Goal: Task Accomplishment & Management: Use online tool/utility

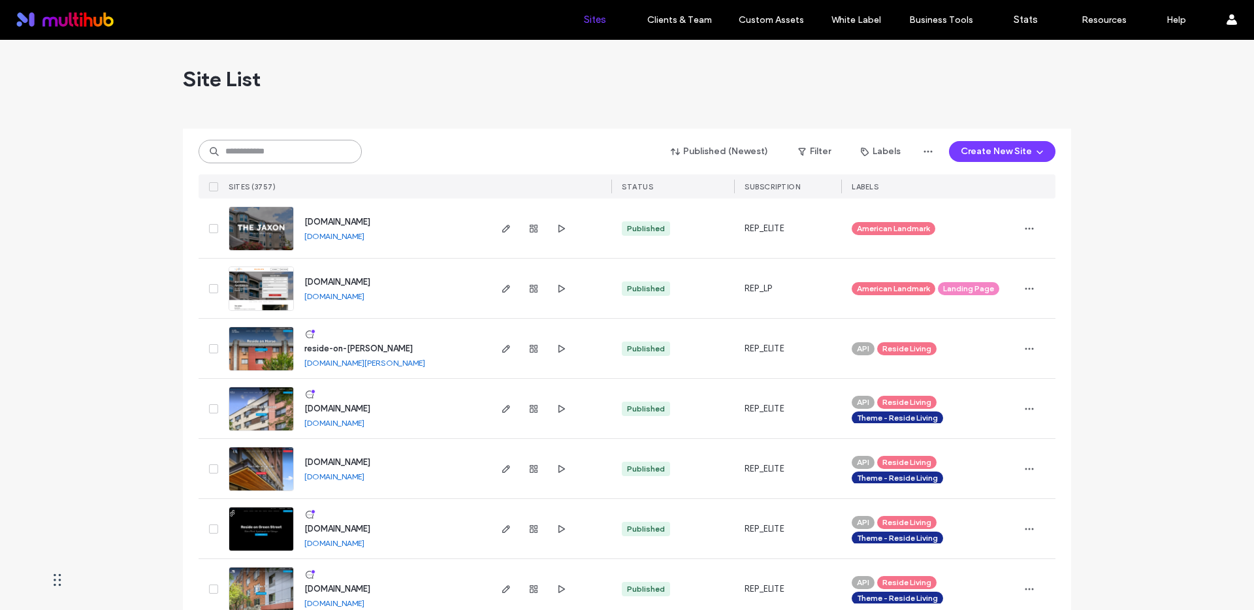
click at [274, 145] on input at bounding box center [280, 152] width 163 height 24
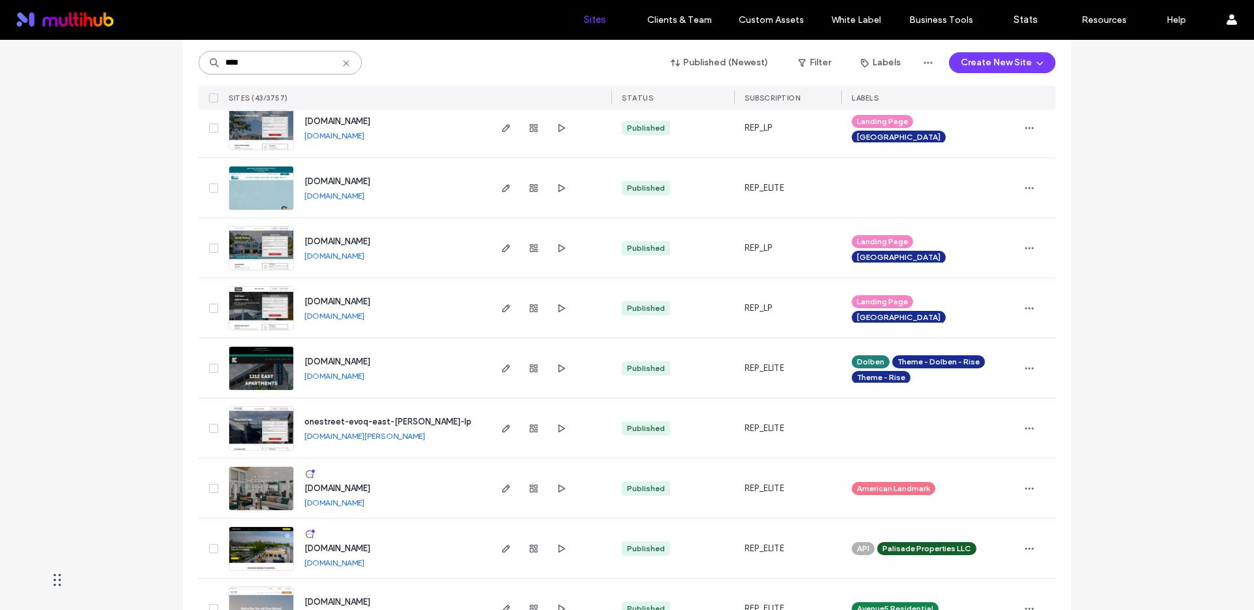
scroll to position [284, 0]
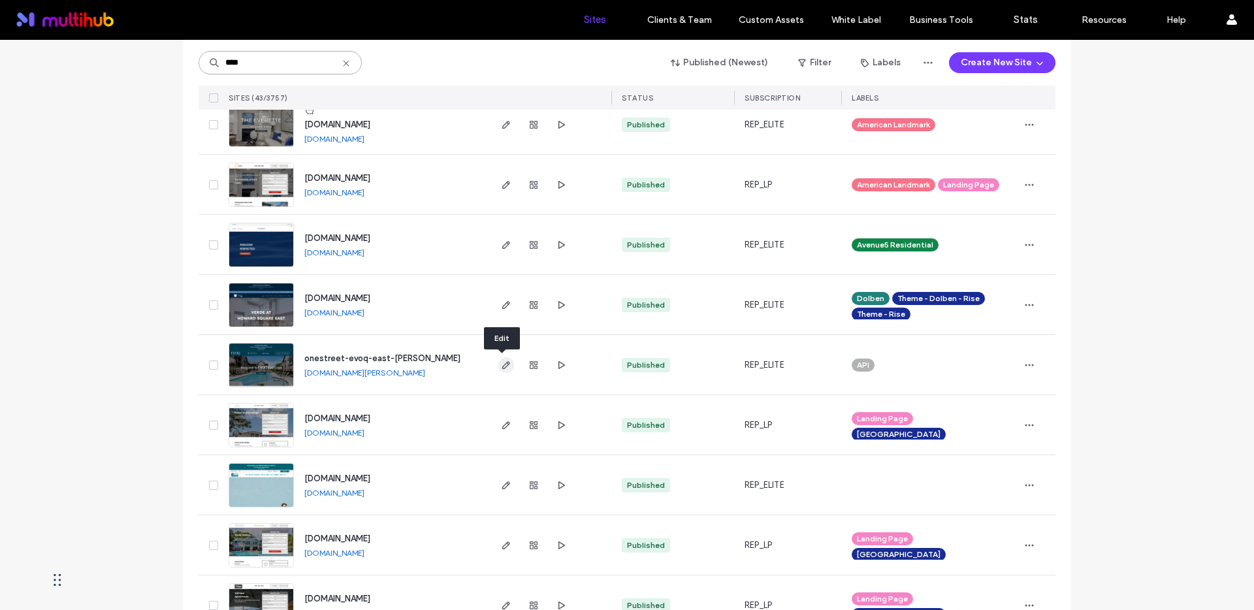
type input "****"
click at [502, 366] on use "button" at bounding box center [506, 365] width 8 height 8
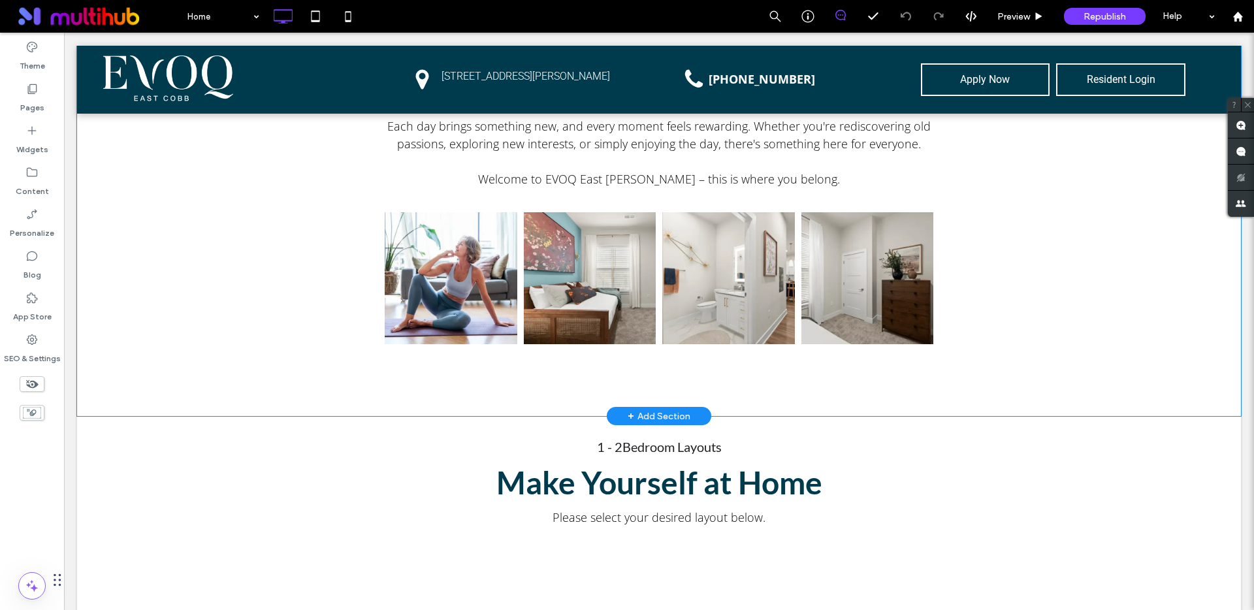
scroll to position [772, 0]
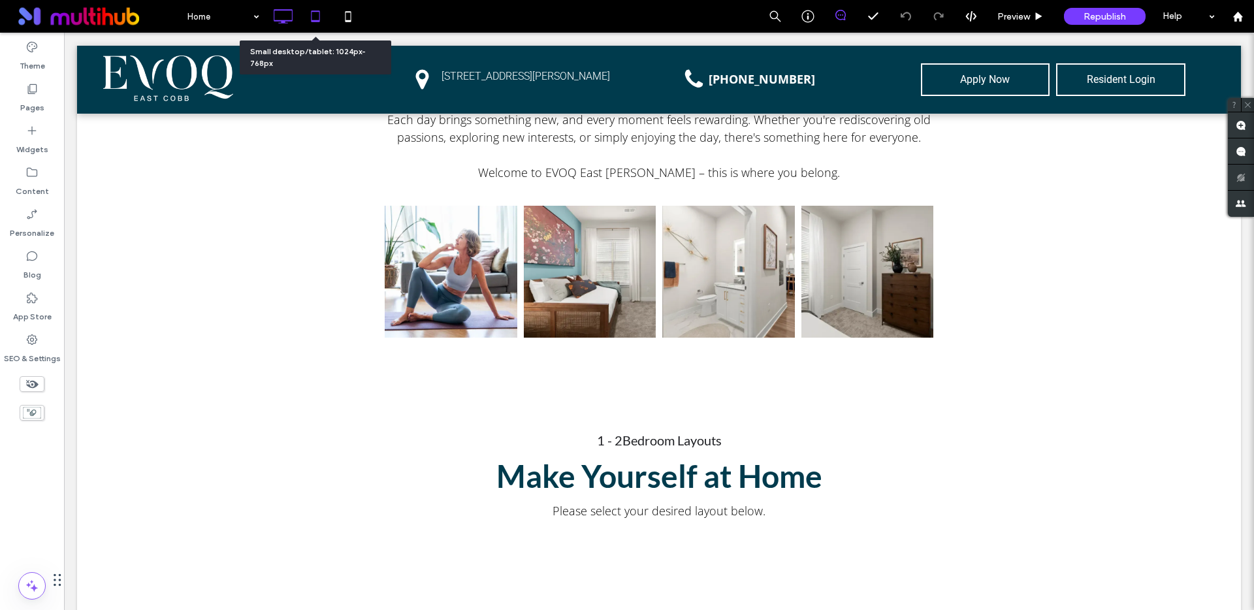
click at [314, 10] on icon at bounding box center [315, 16] width 26 height 26
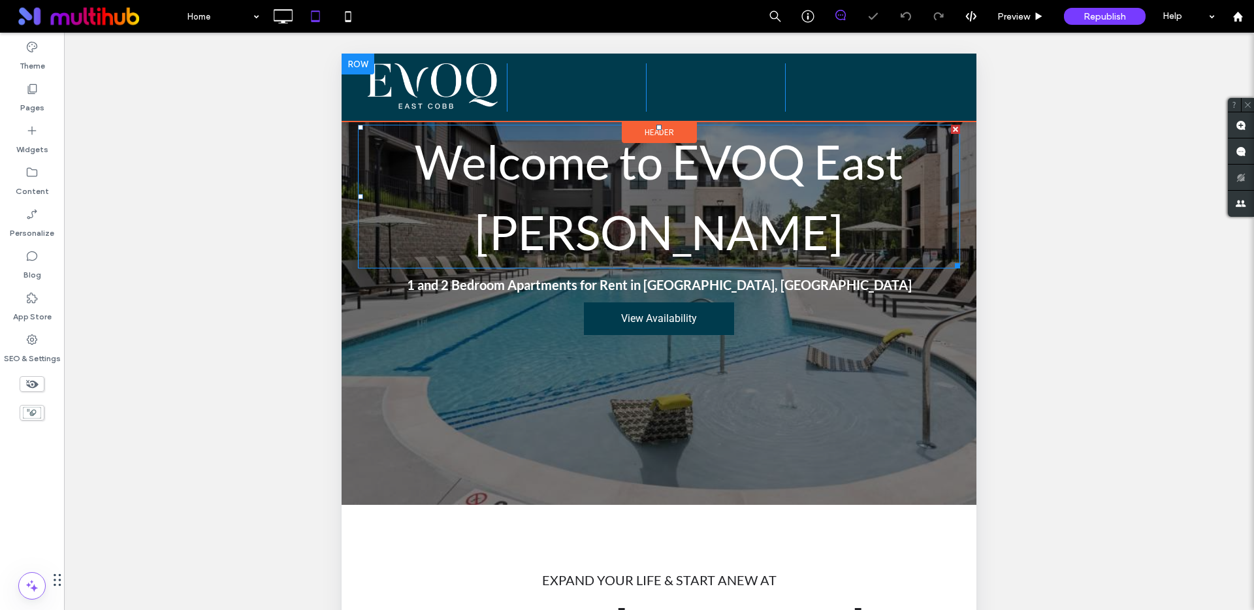
scroll to position [0, 0]
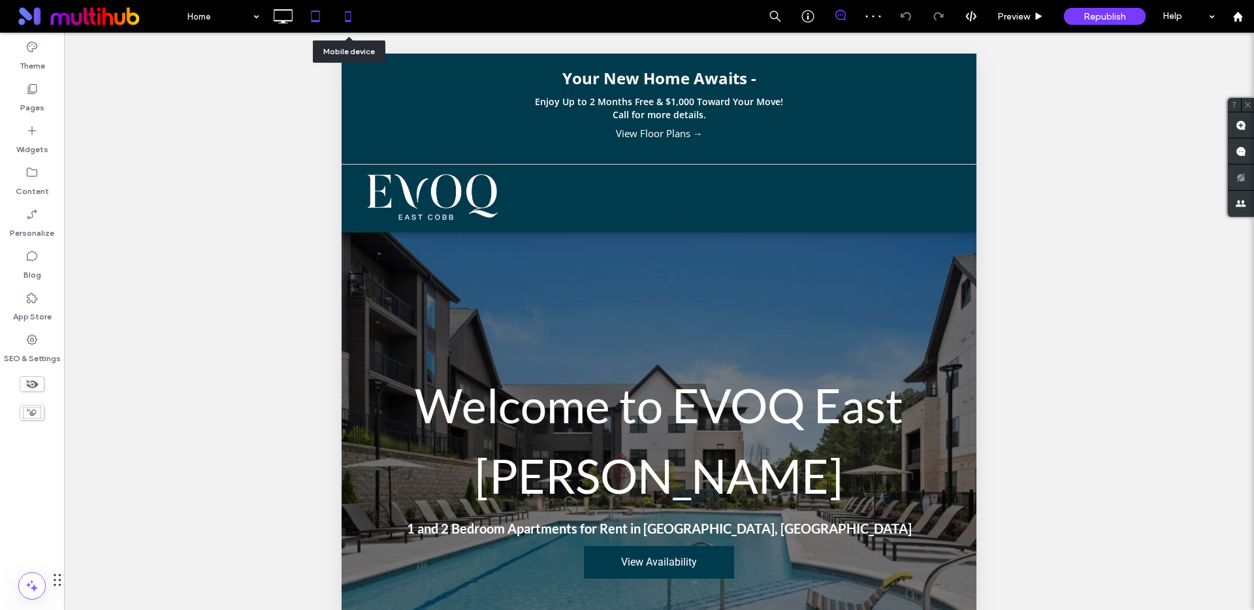
click at [349, 17] on icon at bounding box center [348, 16] width 26 height 26
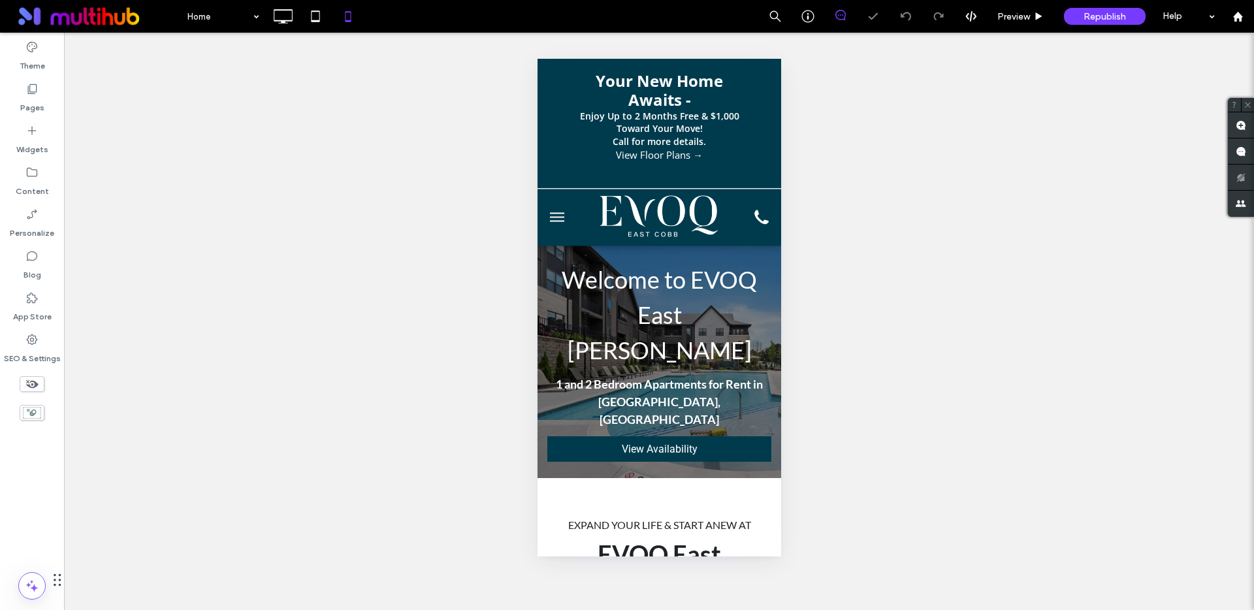
click at [561, 221] on span "menu" at bounding box center [556, 221] width 14 height 1
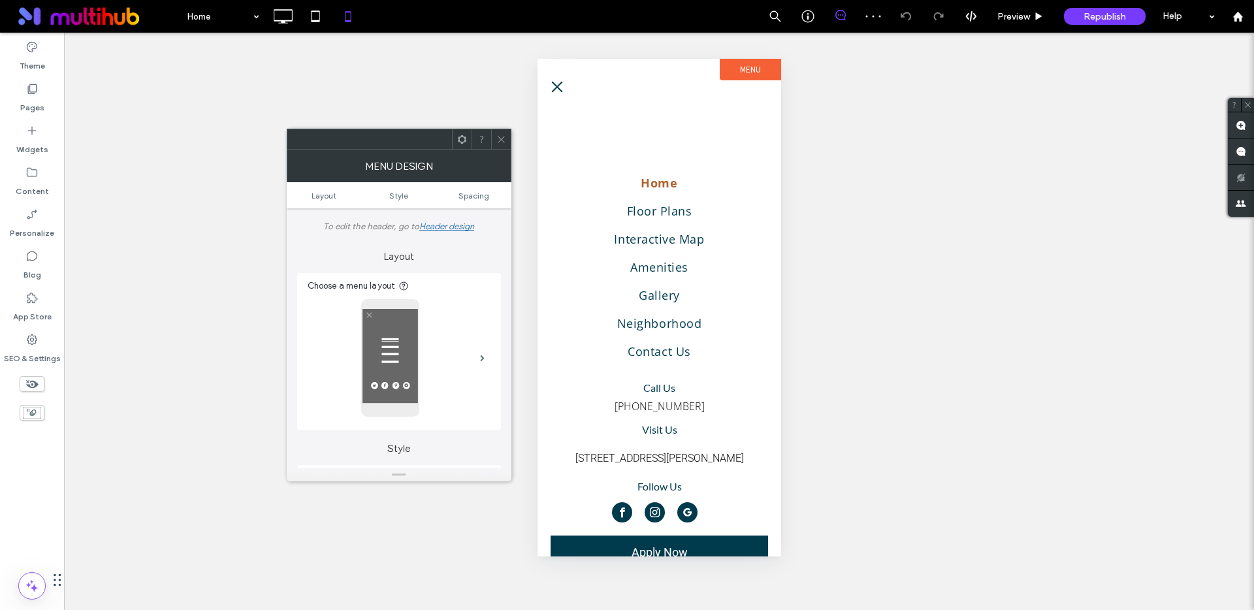
click at [554, 93] on button "menu" at bounding box center [556, 87] width 26 height 26
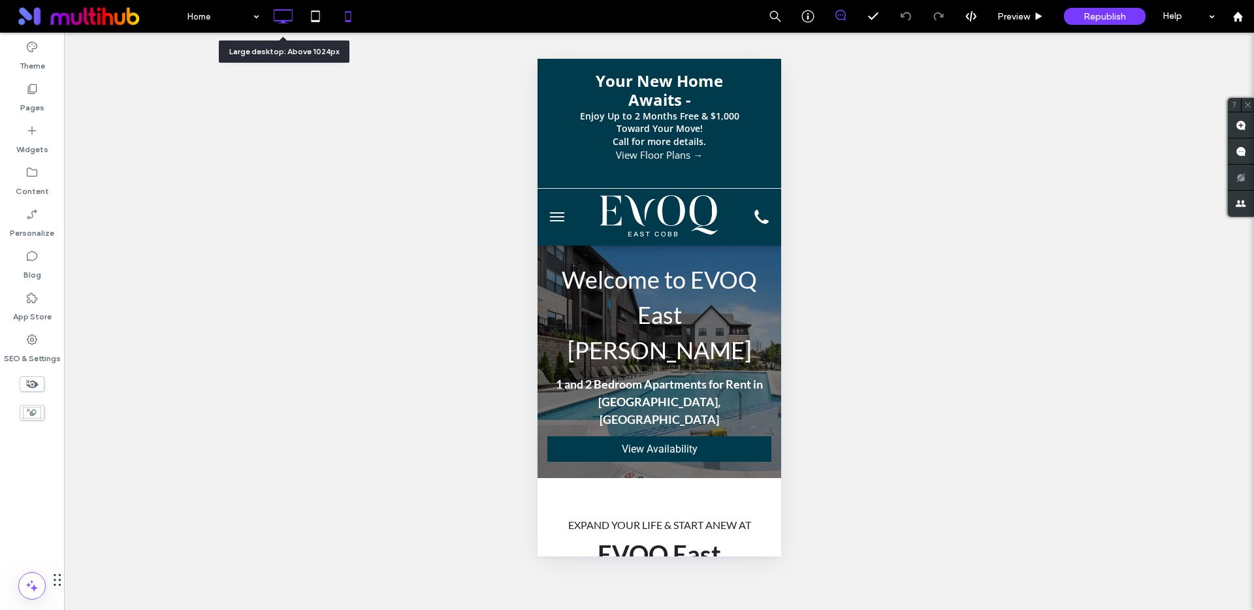
click at [286, 18] on icon at bounding box center [283, 16] width 26 height 26
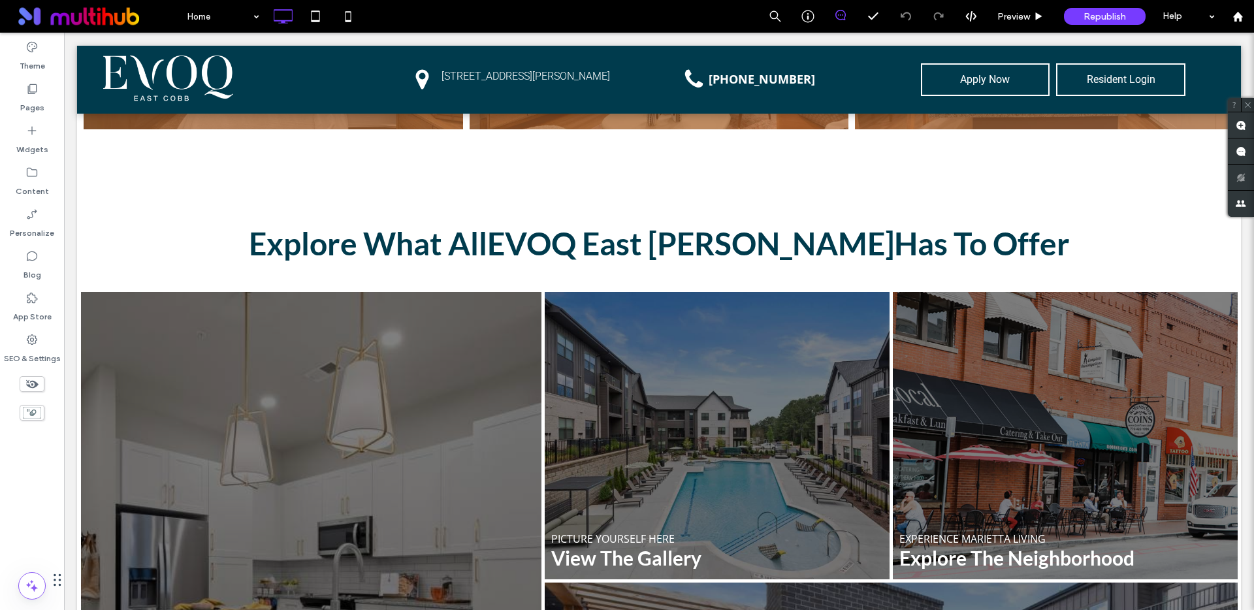
scroll to position [2255, 0]
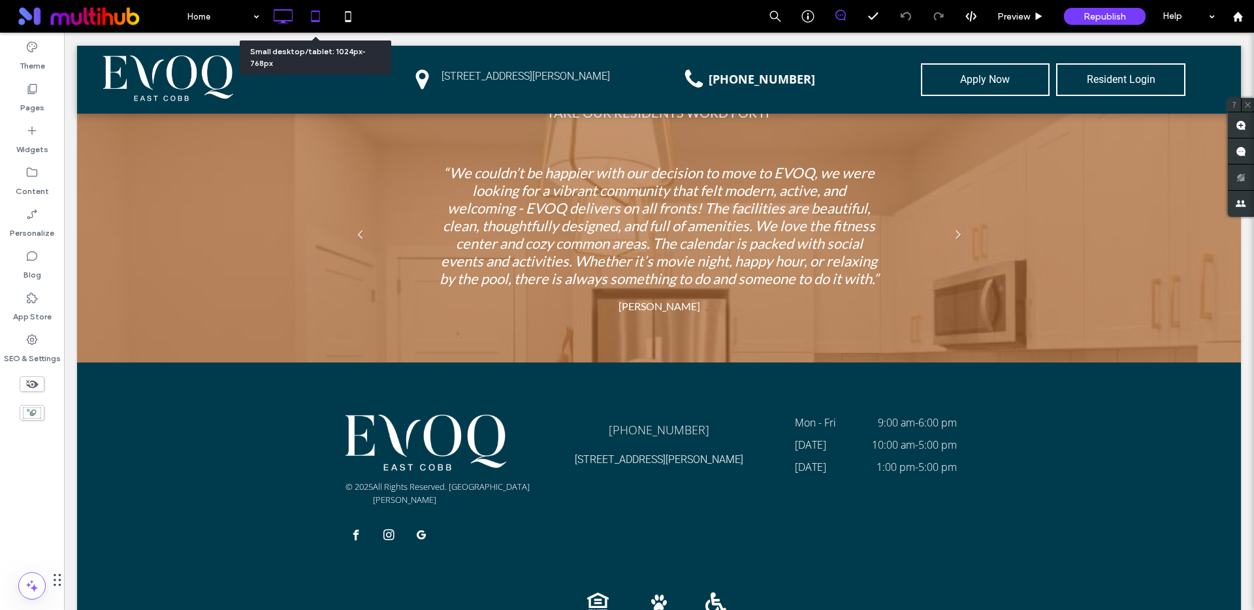
click at [317, 19] on icon at bounding box center [315, 16] width 26 height 26
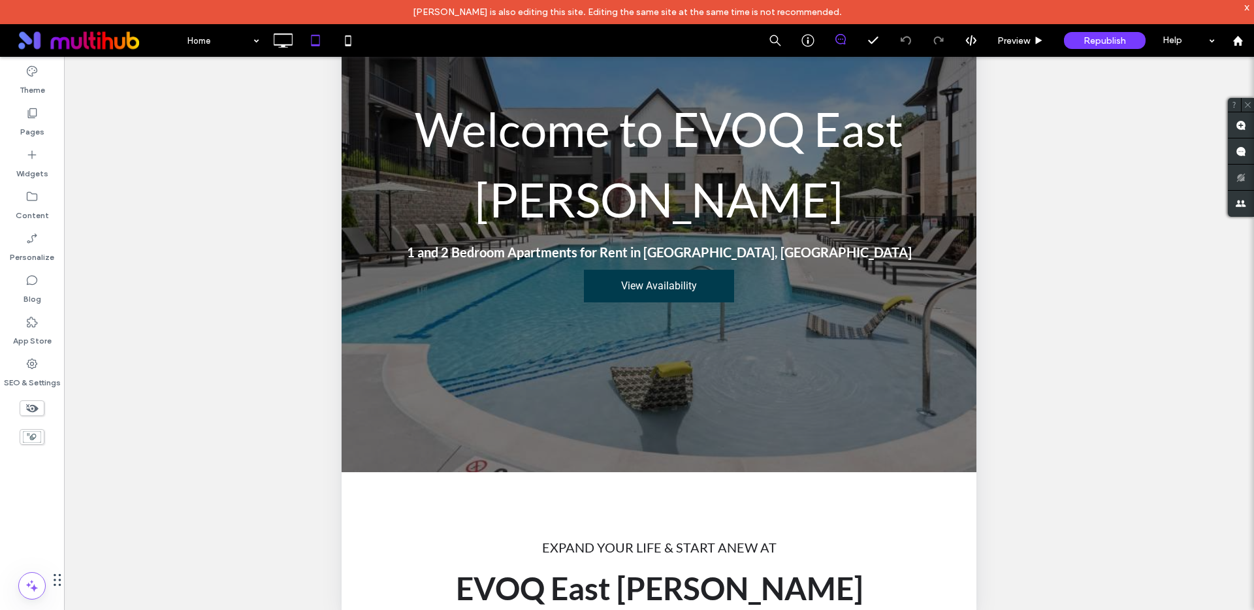
scroll to position [0, 0]
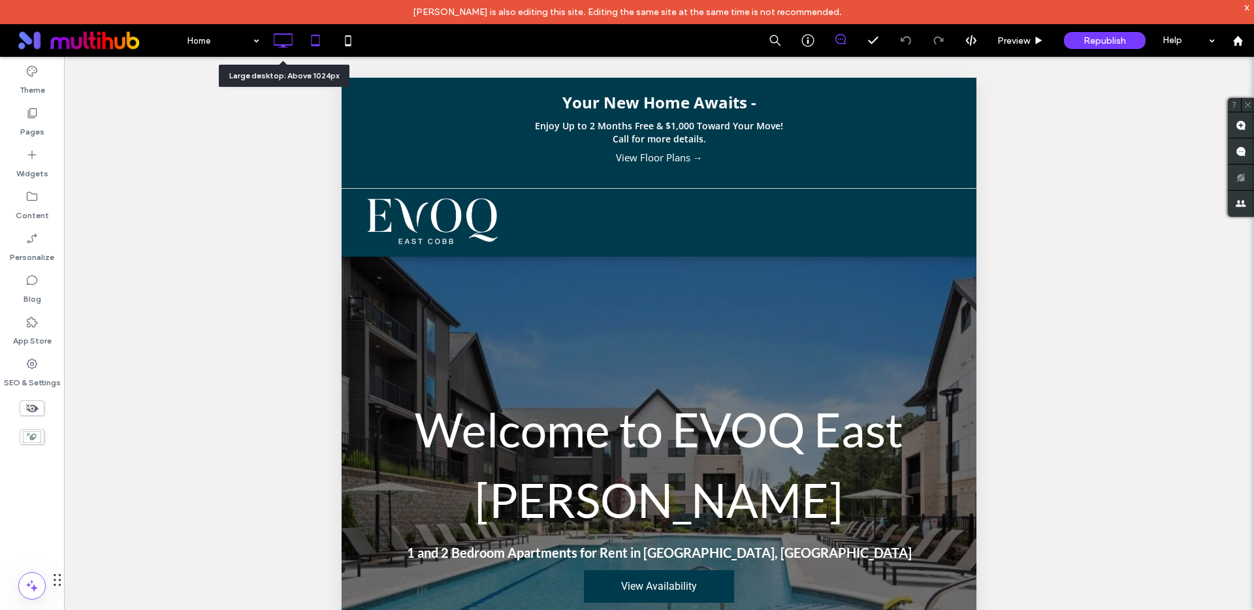
click at [286, 39] on icon at bounding box center [283, 40] width 26 height 26
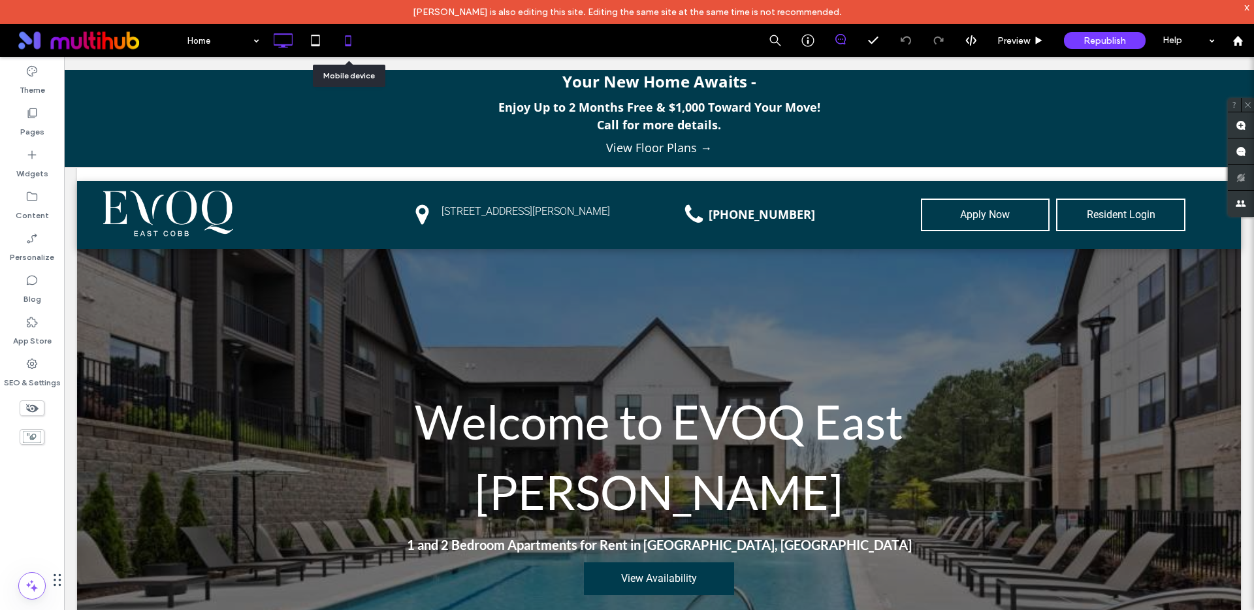
click at [349, 41] on icon at bounding box center [348, 40] width 26 height 26
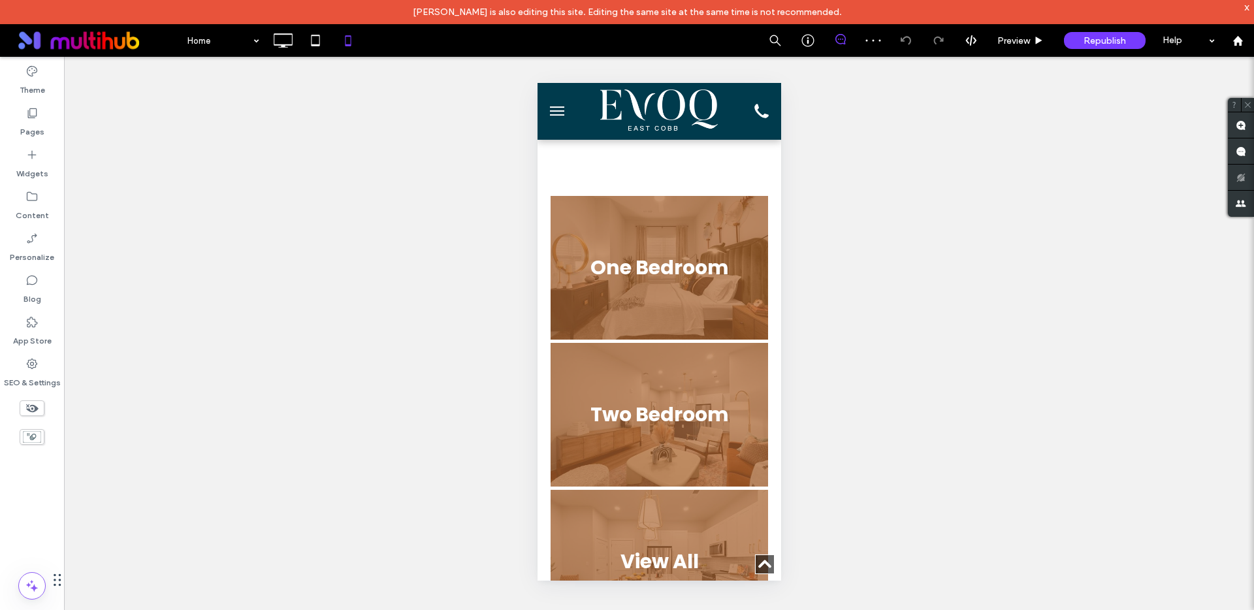
scroll to position [513, 0]
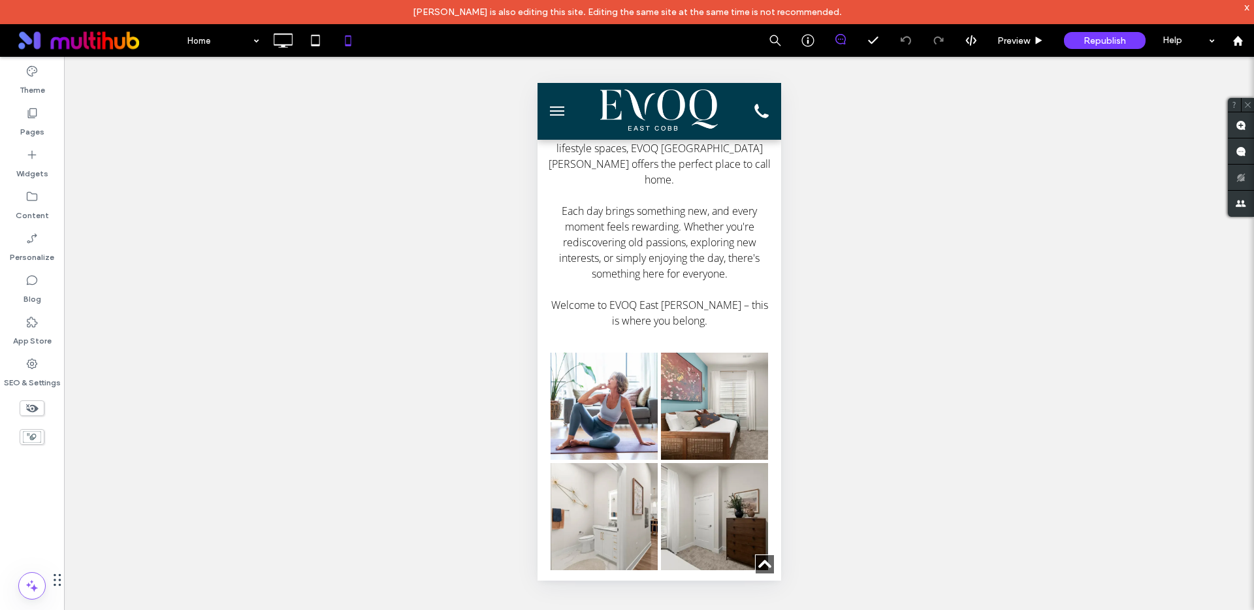
click at [560, 117] on button "menu" at bounding box center [556, 111] width 26 height 26
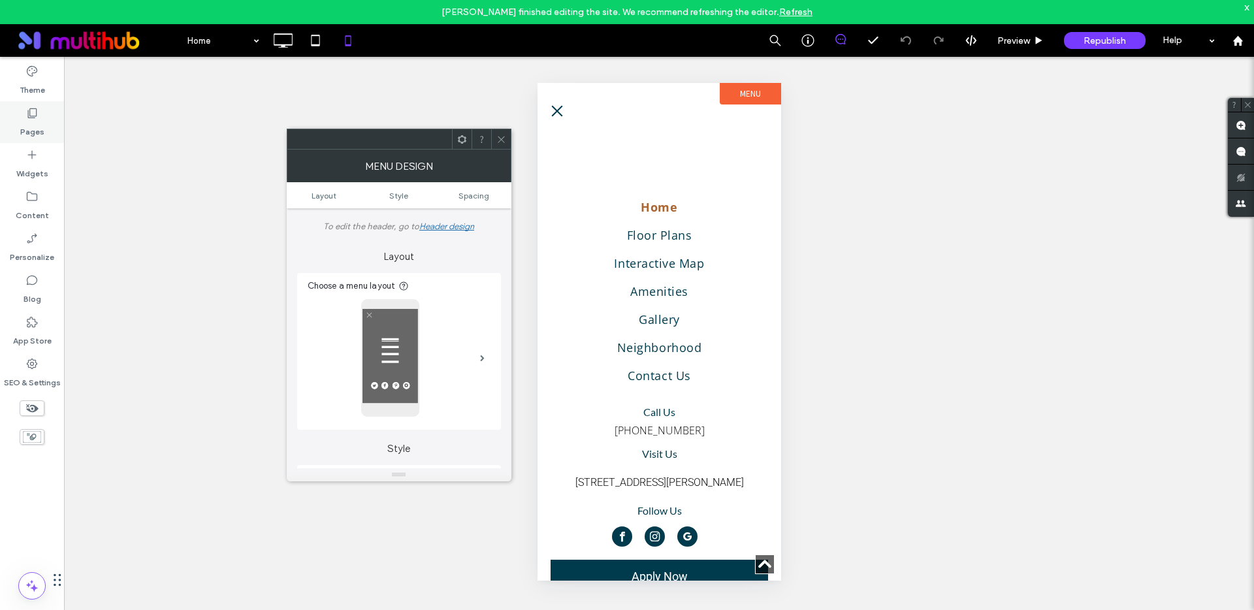
click at [27, 116] on icon at bounding box center [31, 112] width 13 height 13
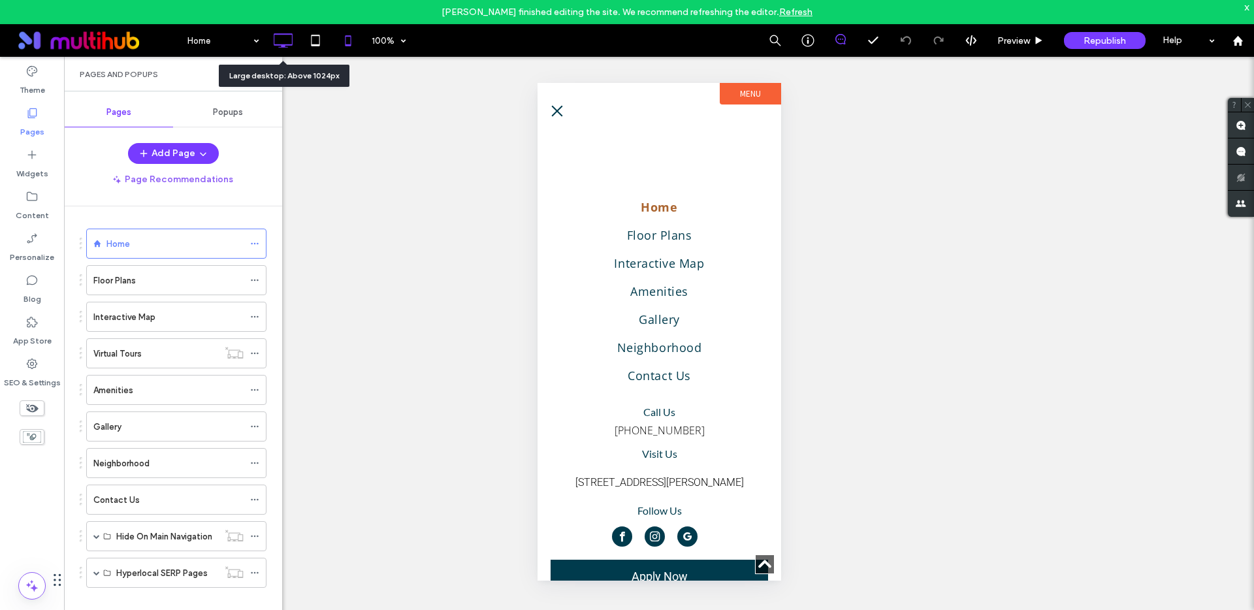
click at [277, 50] on icon at bounding box center [283, 40] width 26 height 26
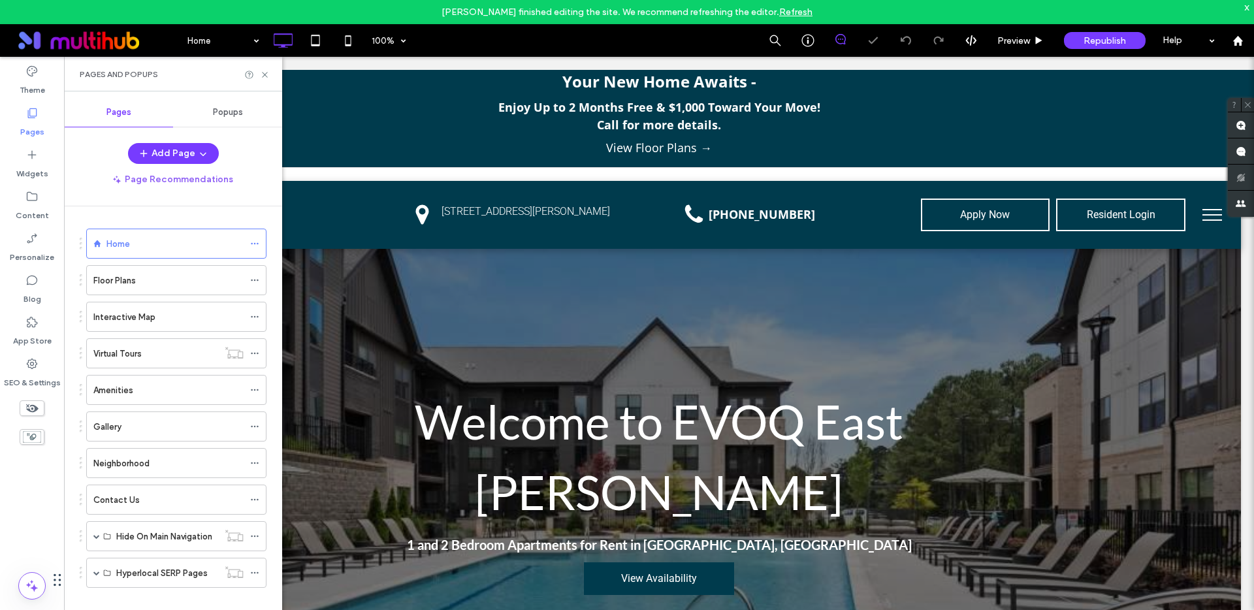
scroll to position [0, 0]
click at [1015, 39] on span "Preview" at bounding box center [1013, 40] width 33 height 11
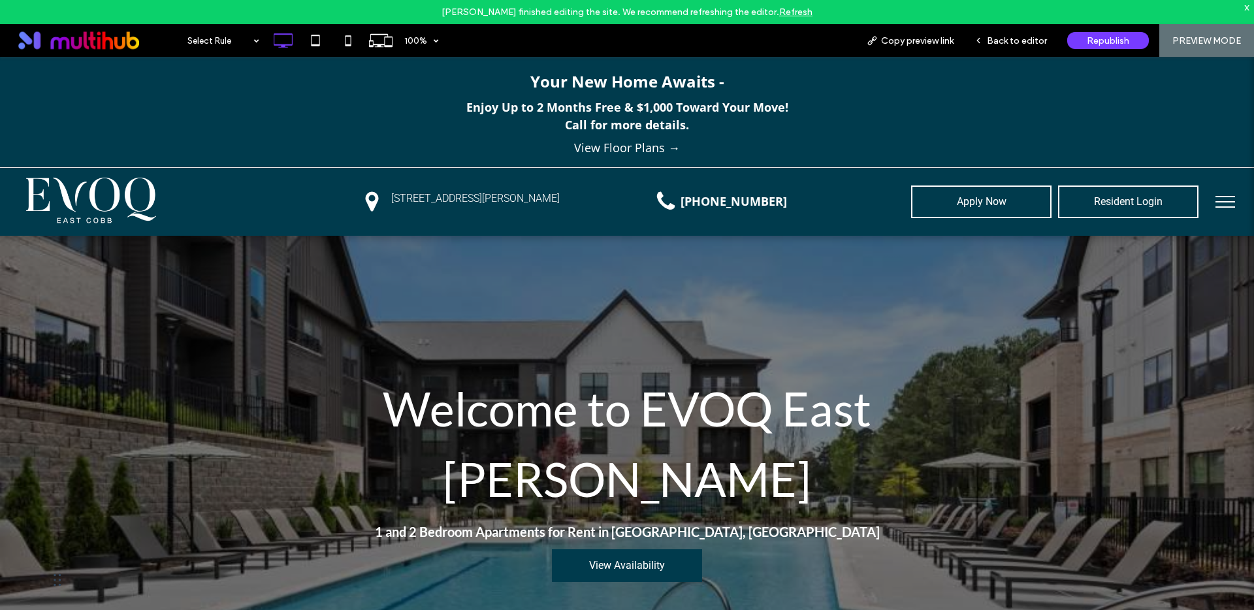
click at [1219, 201] on span "menu" at bounding box center [1225, 201] width 20 height 1
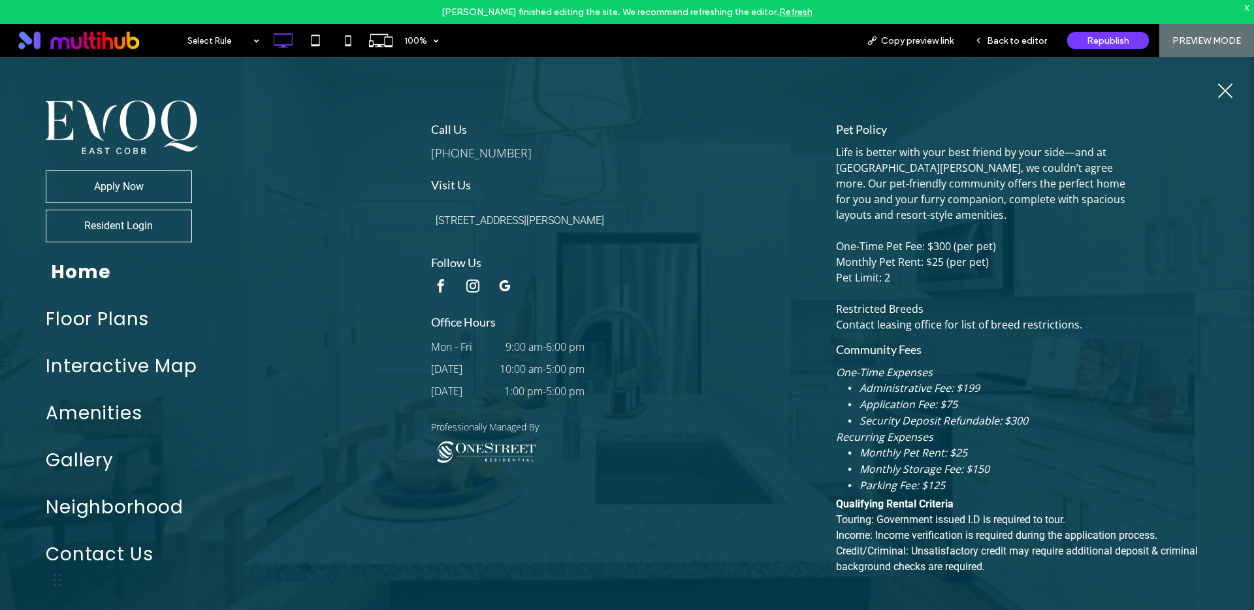
scroll to position [13, 0]
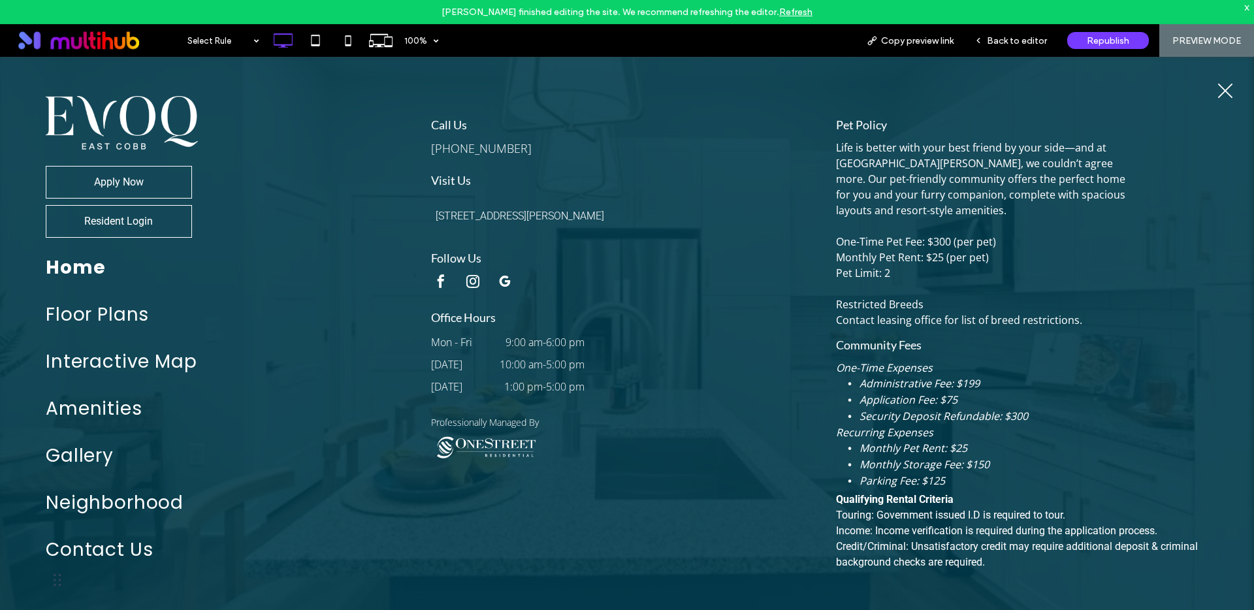
click at [1219, 90] on span "menu" at bounding box center [1225, 90] width 20 height 1
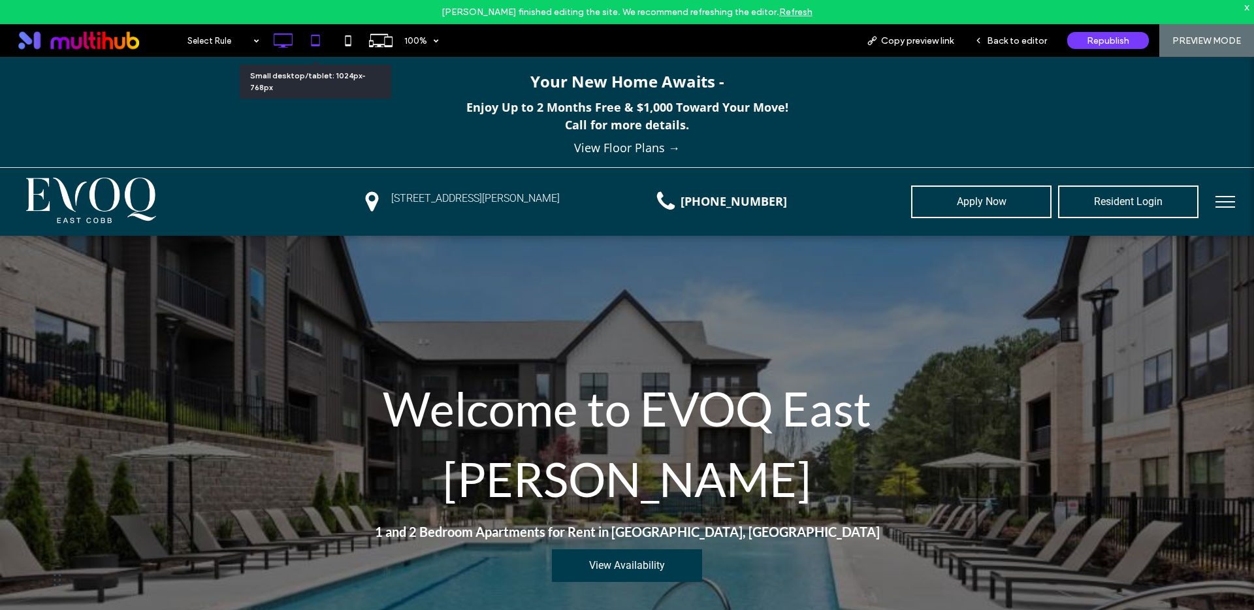
click at [313, 31] on icon at bounding box center [315, 40] width 26 height 26
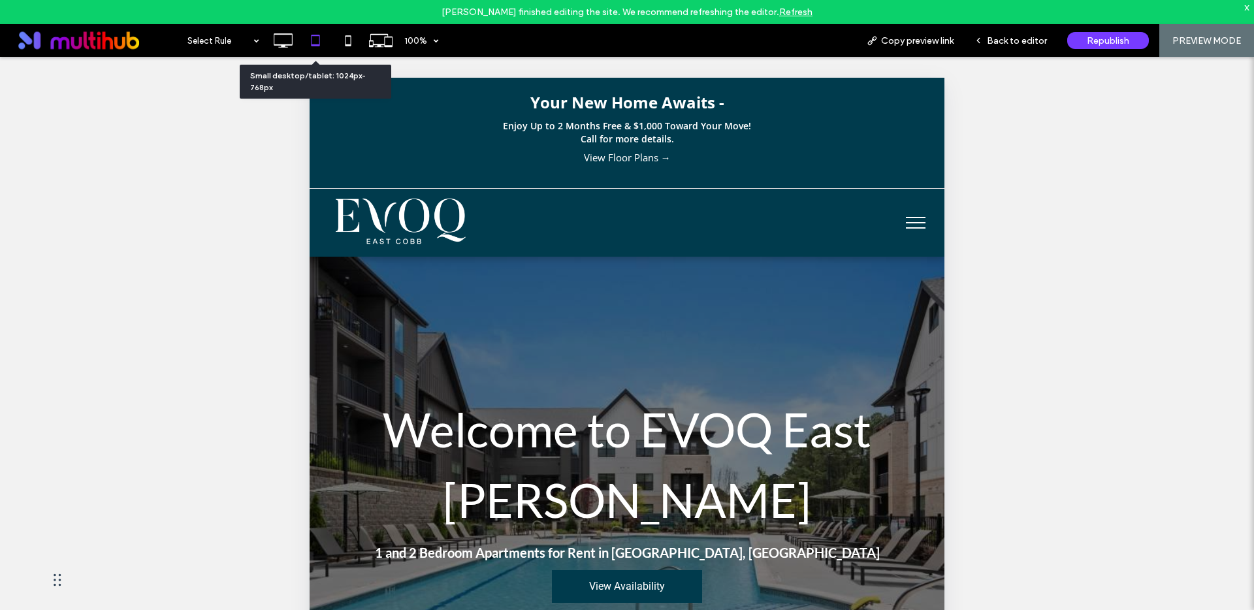
scroll to position [5, 0]
click at [906, 222] on span "menu" at bounding box center [916, 222] width 20 height 1
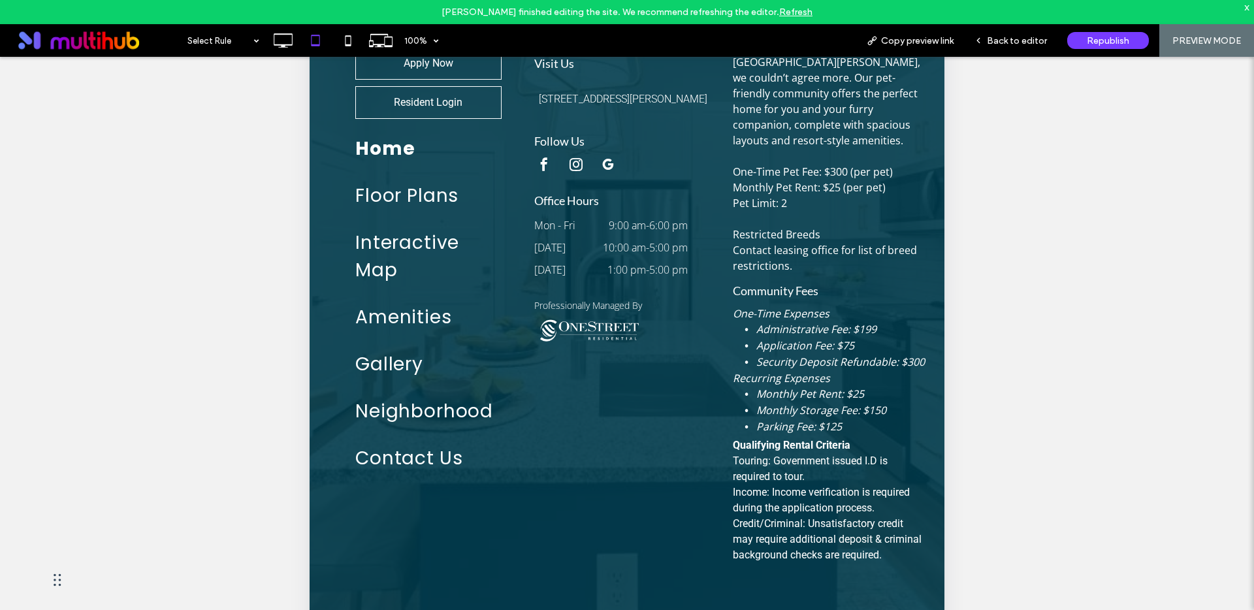
scroll to position [0, 0]
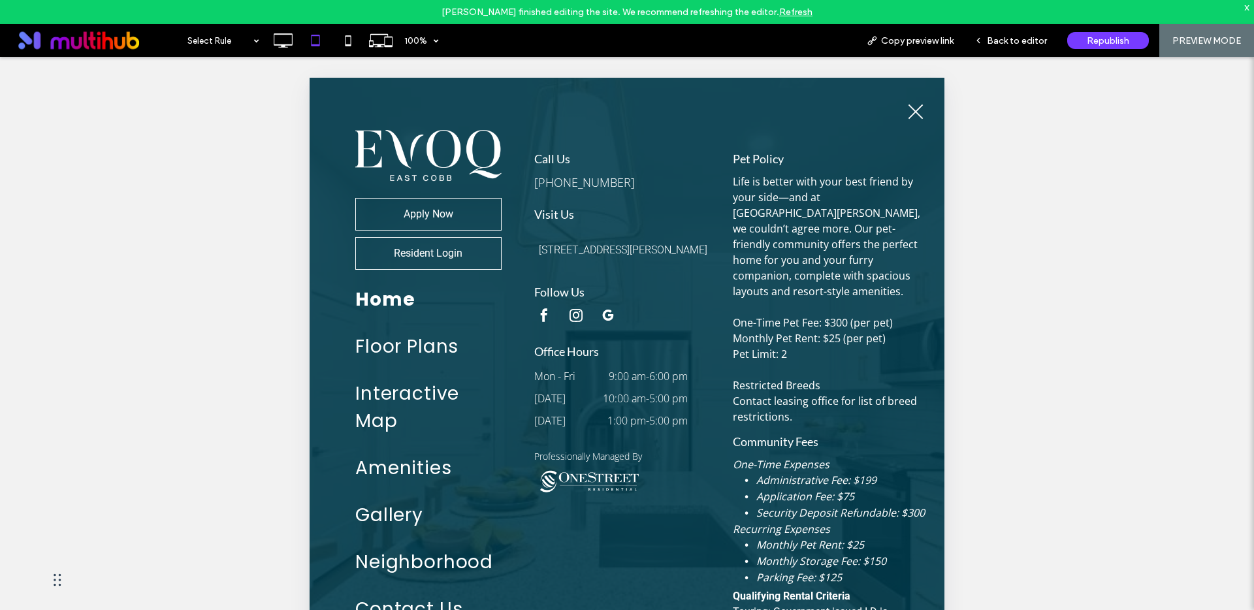
click at [908, 107] on button "menu" at bounding box center [916, 112] width 34 height 34
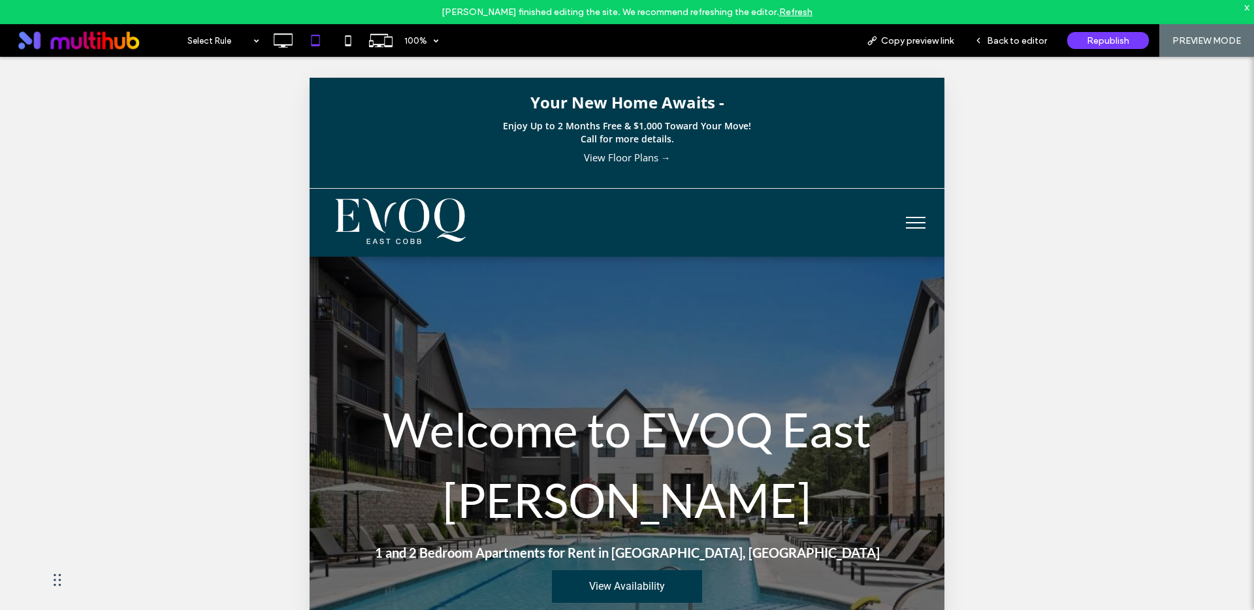
click at [786, 9] on link "Refresh" at bounding box center [795, 12] width 33 height 11
